Goal: Find specific page/section: Find specific page/section

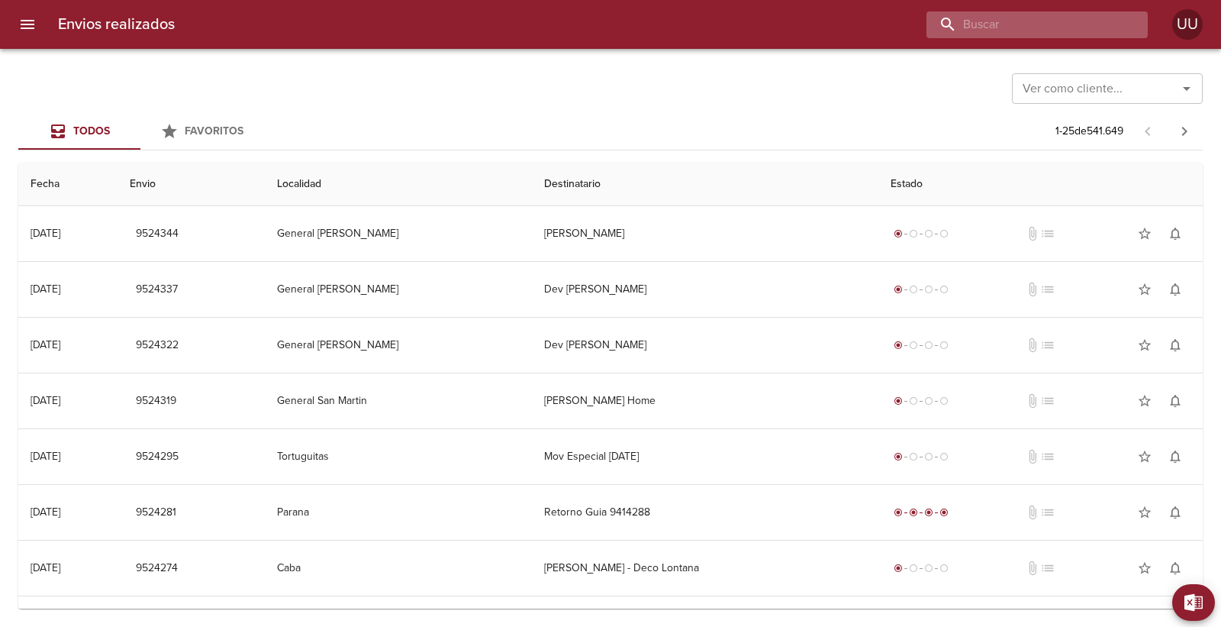
click at [1071, 27] on input "buscar" at bounding box center [1023, 24] width 195 height 27
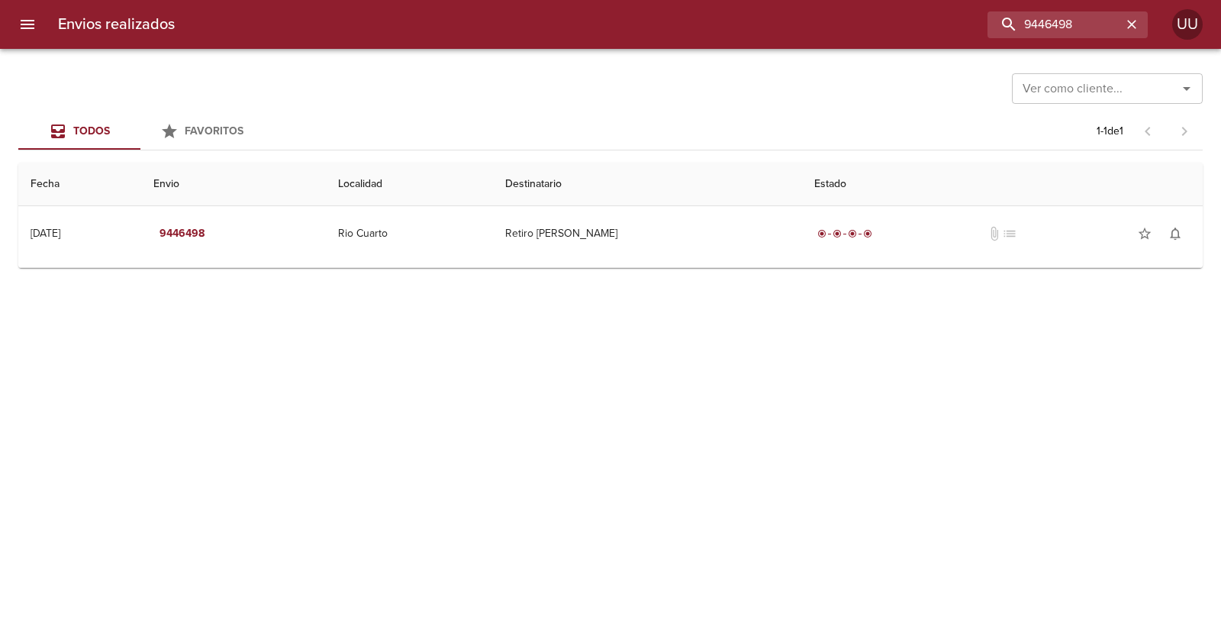
click at [769, 200] on th "Destinatario" at bounding box center [647, 184] width 309 height 43
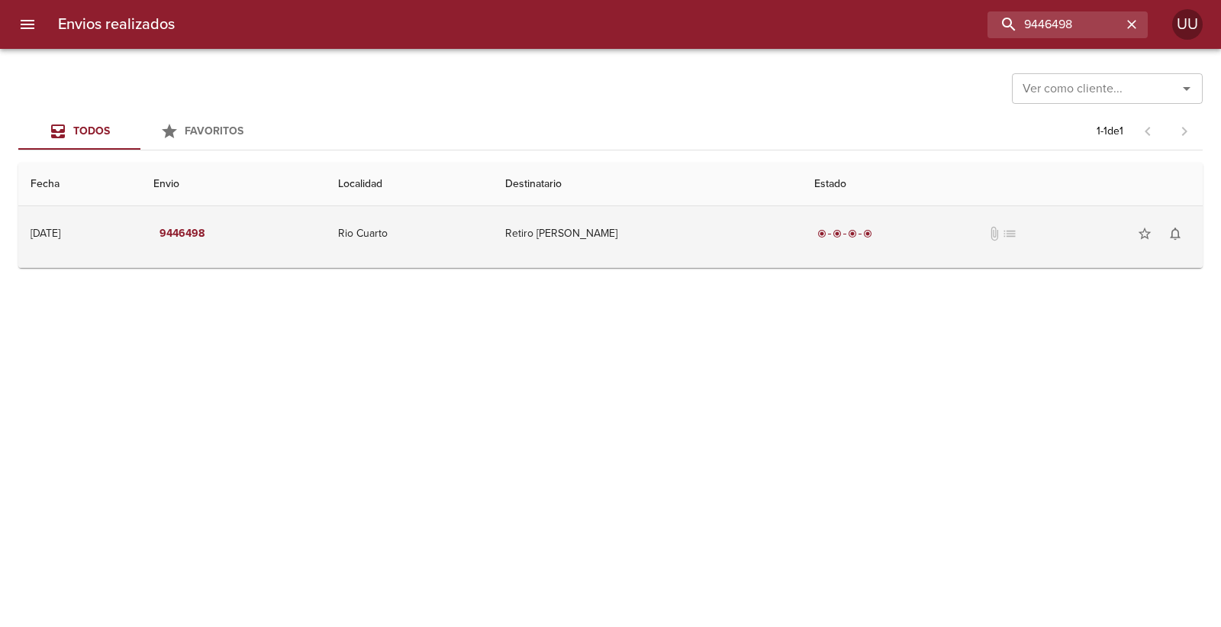
click at [758, 220] on td "Retiro [PERSON_NAME]" at bounding box center [647, 233] width 309 height 55
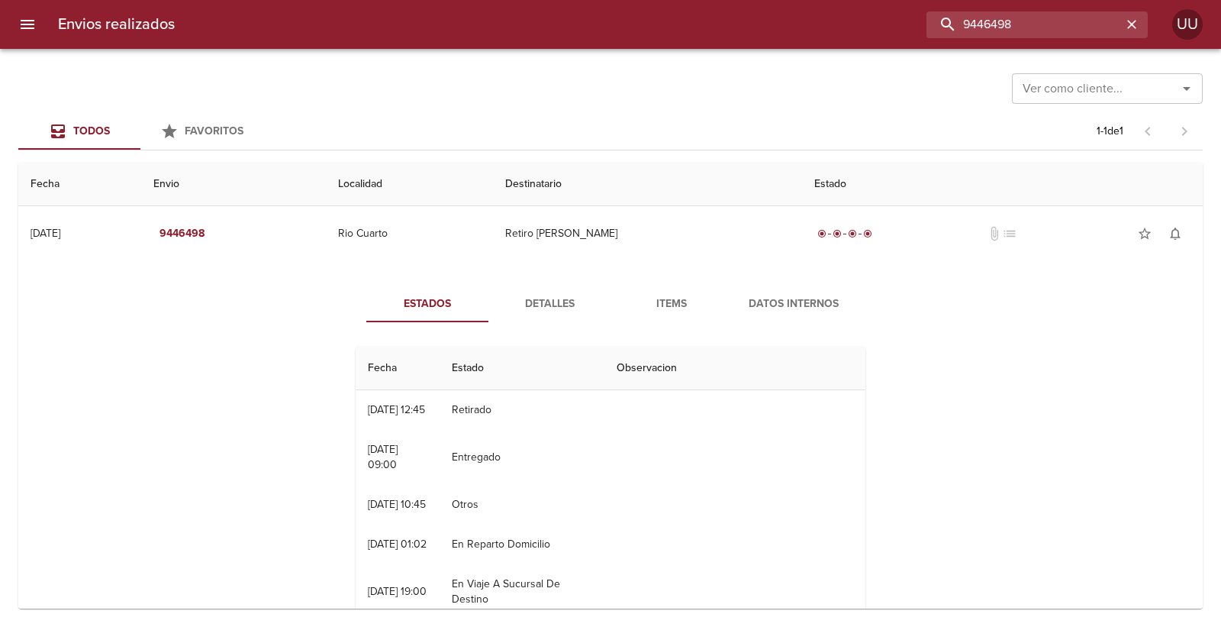
drag, startPoint x: 1081, startPoint y: 18, endPoint x: 807, endPoint y: 23, distance: 274.8
click at [807, 24] on div "9446498" at bounding box center [667, 24] width 961 height 27
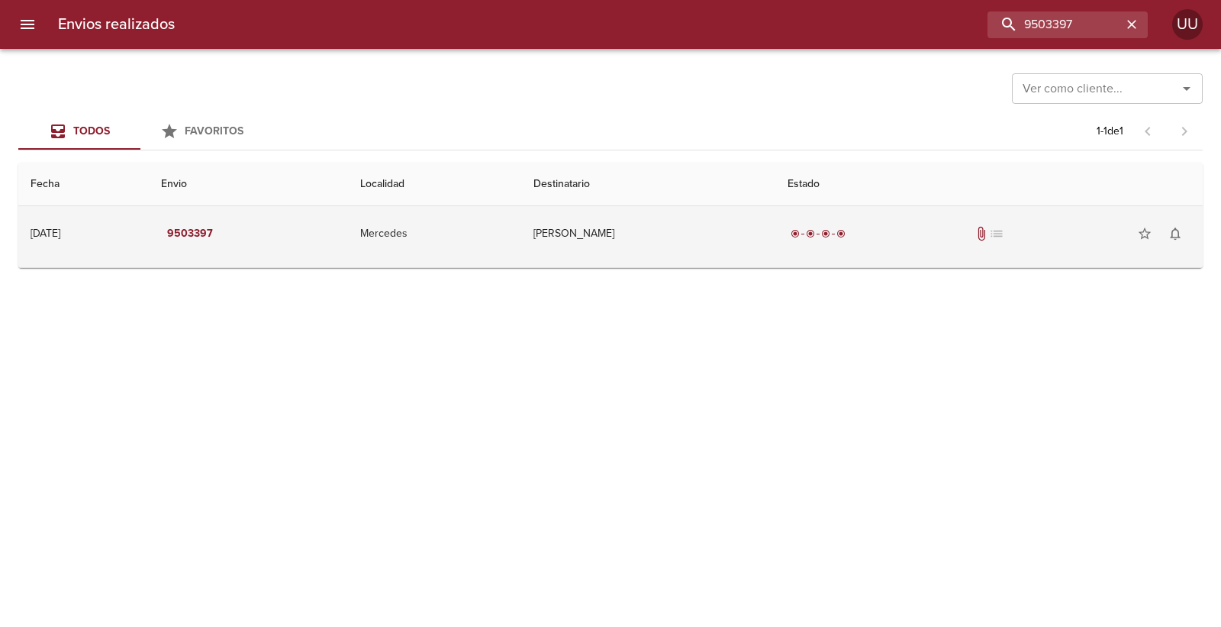
click at [713, 221] on td "[PERSON_NAME]" at bounding box center [648, 233] width 254 height 55
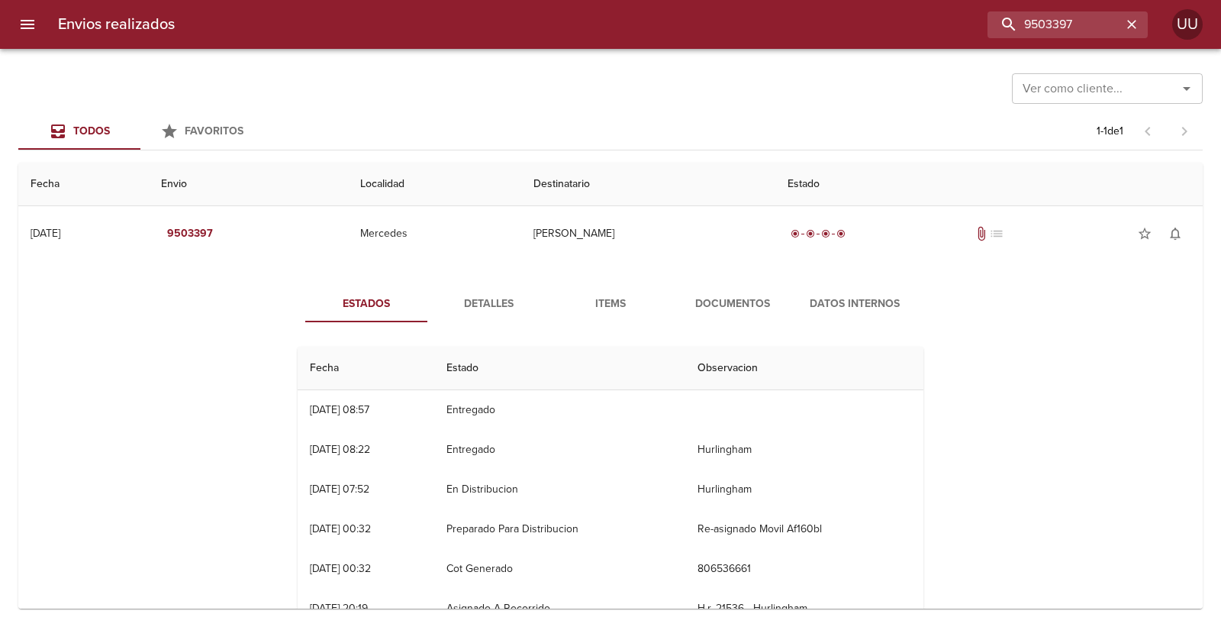
click at [693, 295] on span "Documentos" at bounding box center [733, 304] width 104 height 19
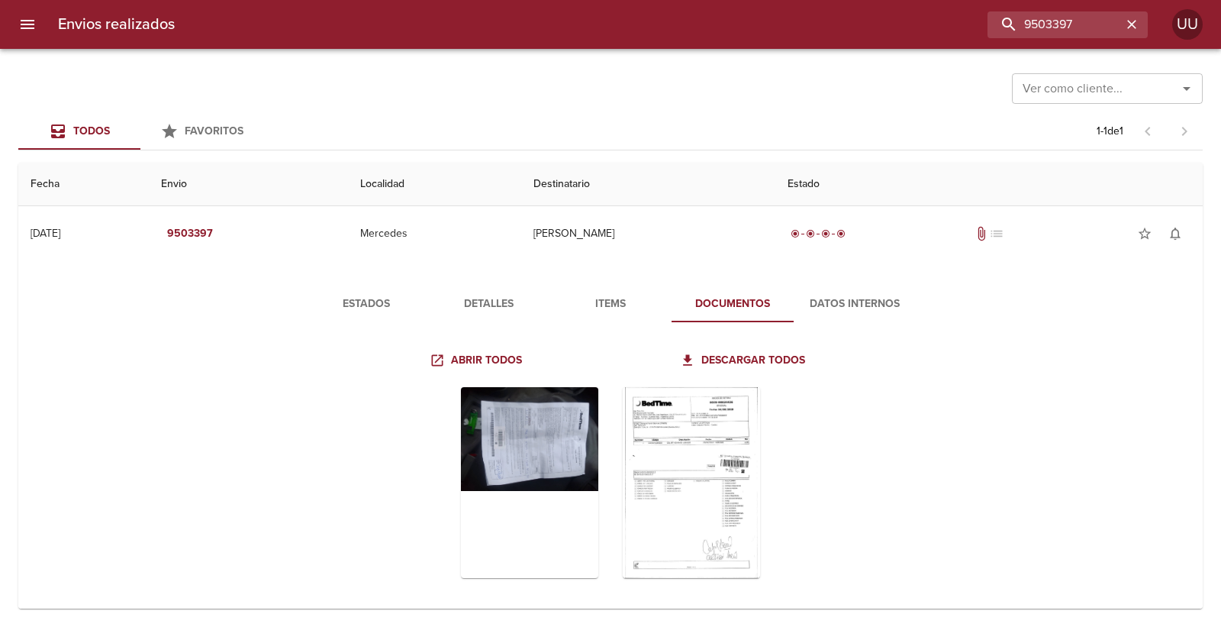
scroll to position [11, 0]
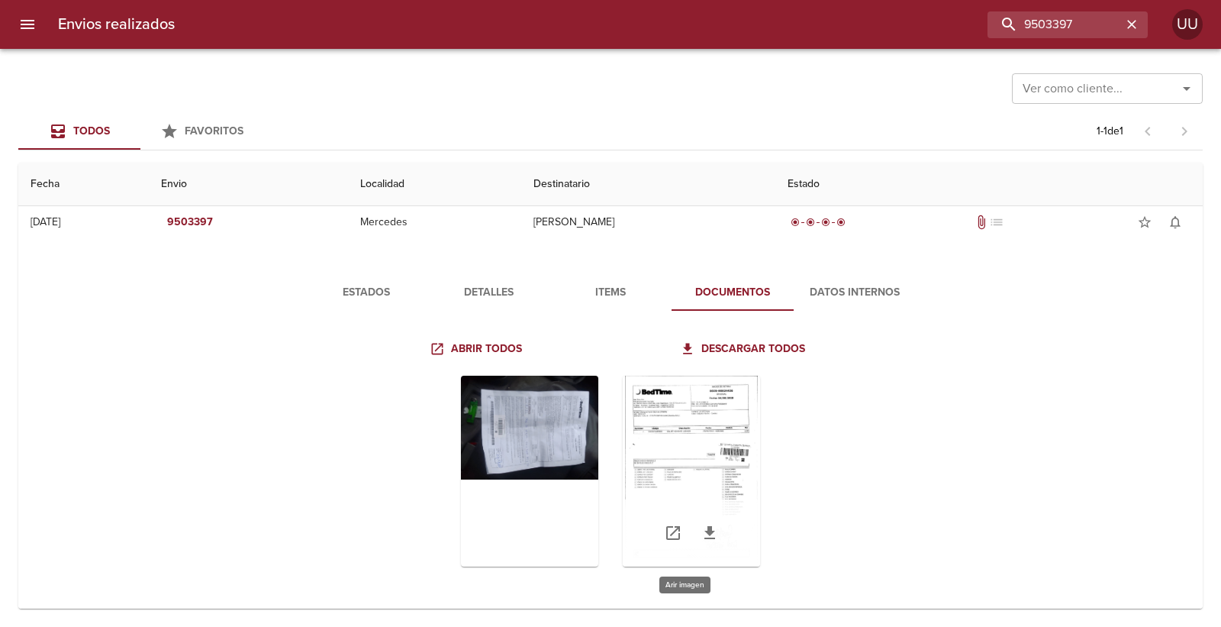
click at [698, 447] on div "Tabla de envíos del cliente" at bounding box center [691, 470] width 137 height 191
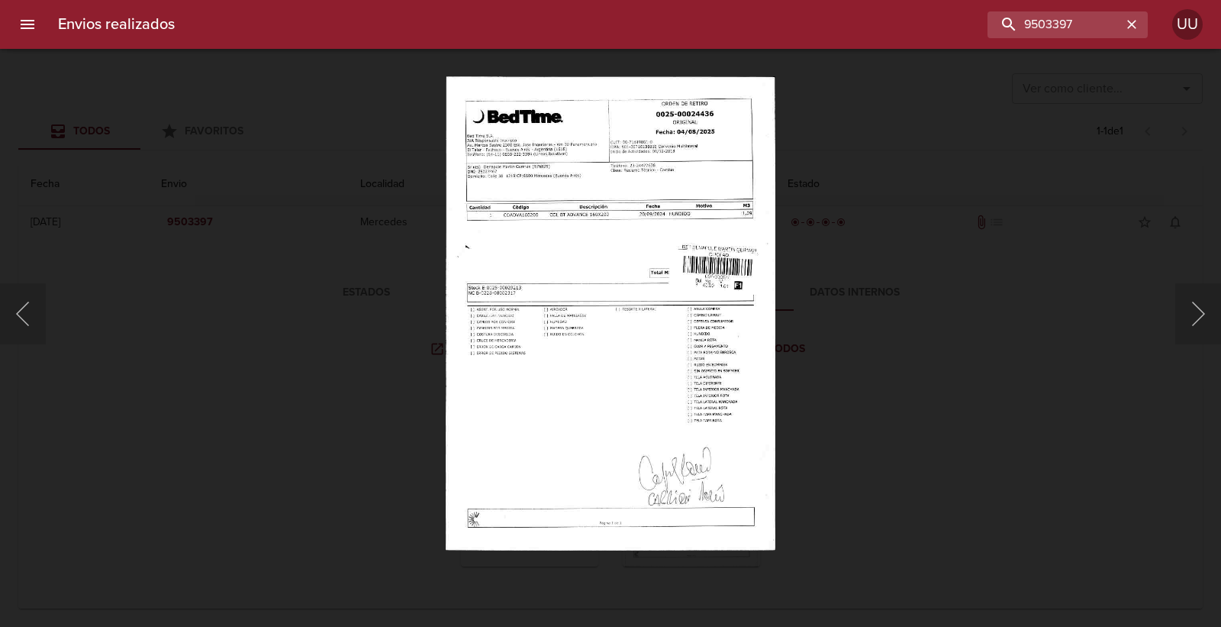
click at [840, 238] on div "Lightbox" at bounding box center [610, 313] width 1221 height 627
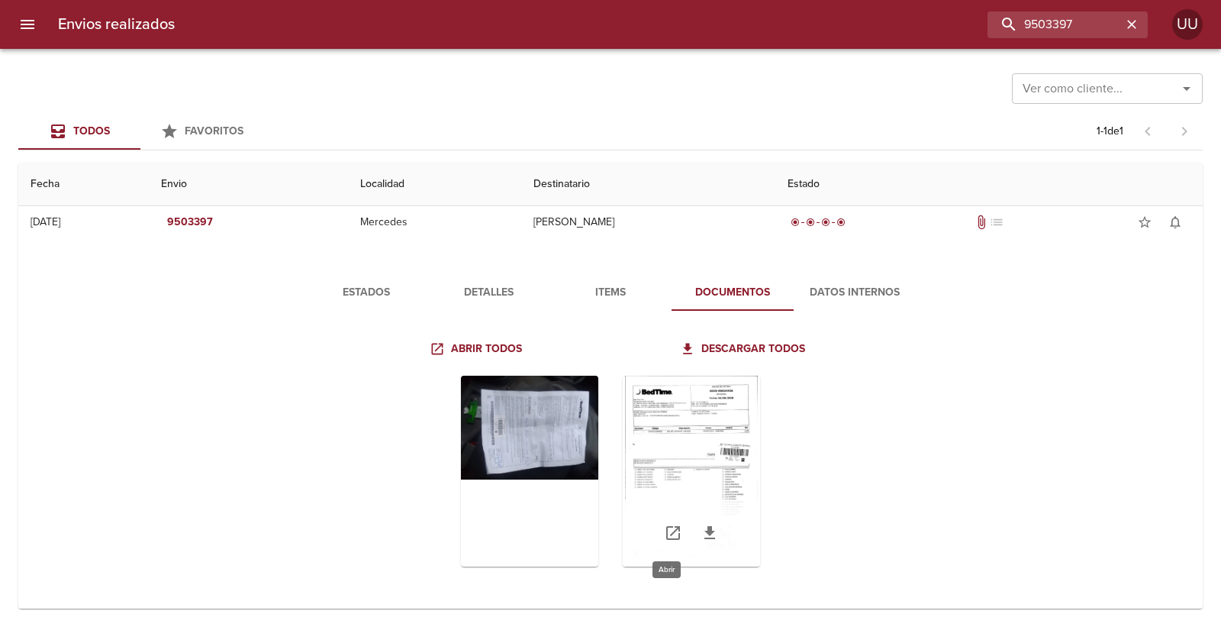
click at [667, 535] on icon "Tabla de envíos del cliente" at bounding box center [673, 533] width 18 height 18
click at [533, 412] on div "Tabla de envíos del cliente" at bounding box center [529, 470] width 137 height 191
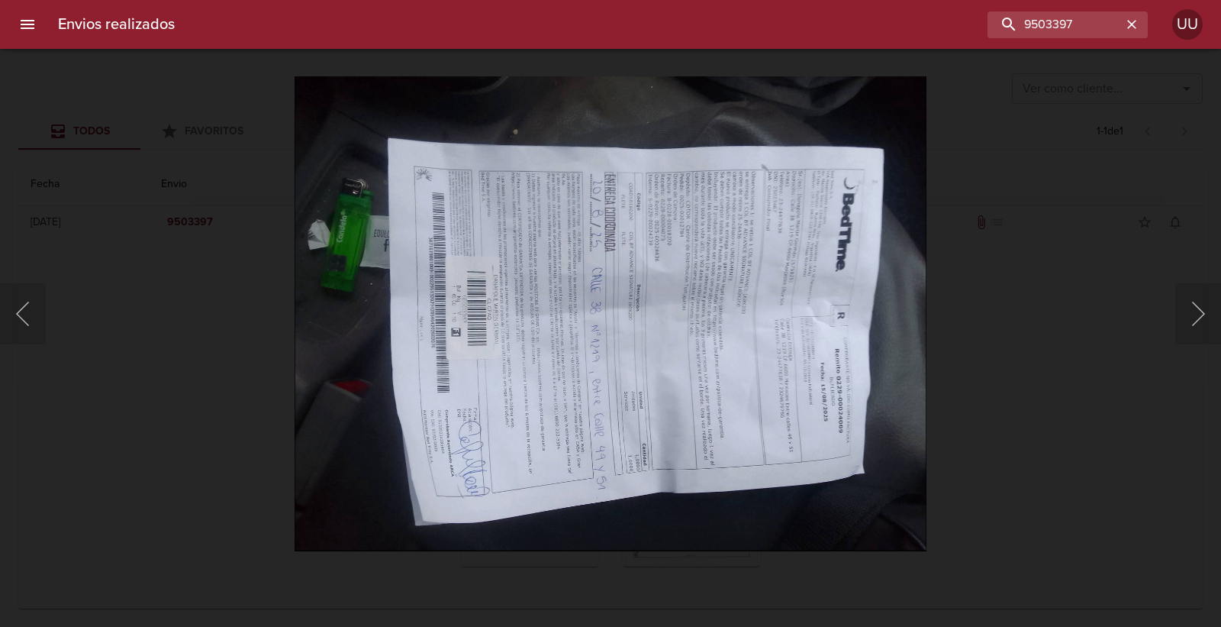
click at [122, 285] on div "Lightbox" at bounding box center [610, 313] width 1221 height 627
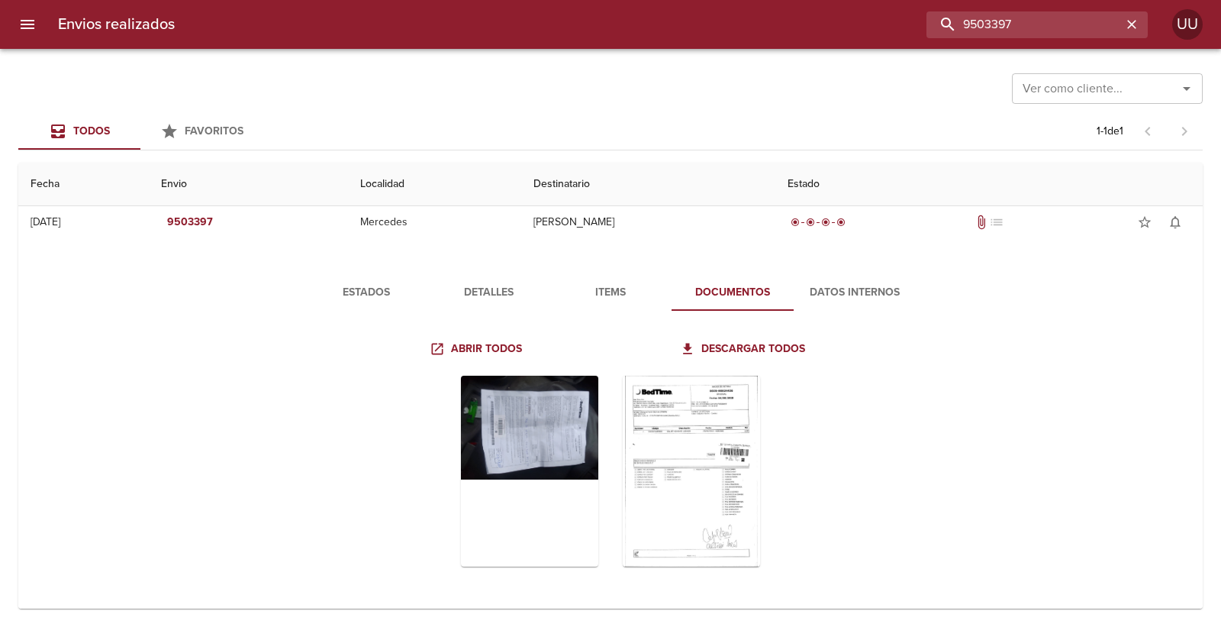
drag, startPoint x: 1111, startPoint y: 35, endPoint x: 762, endPoint y: -12, distance: 352.7
click at [762, 0] on html "Envios realizados 9503397 UU Ver como cliente... Ver como cliente... Todos Favo…" at bounding box center [610, 0] width 1221 height 0
type input "DENAPOLE"
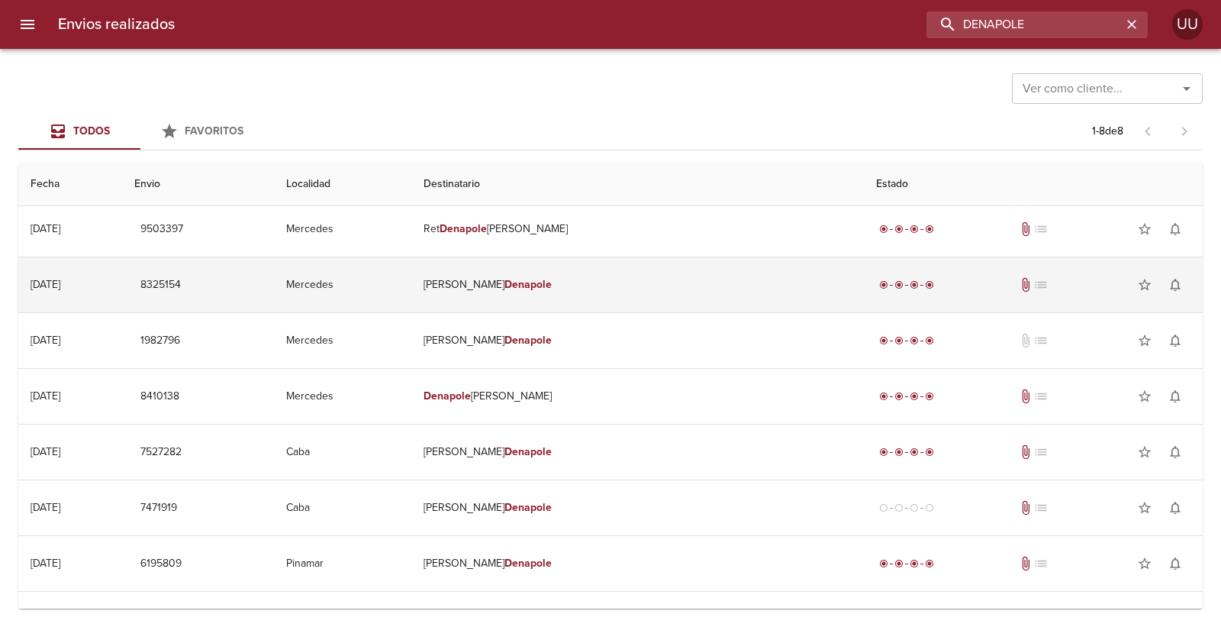
scroll to position [0, 0]
